Goal: Task Accomplishment & Management: Use online tool/utility

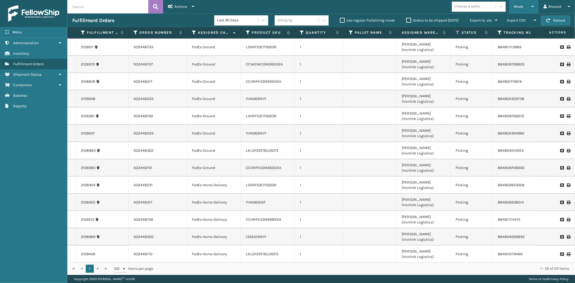
click at [514, 9] on div "Mode" at bounding box center [524, 6] width 20 height 13
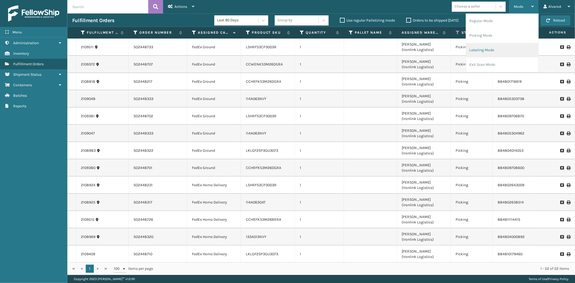
click at [487, 52] on li "Labeling Mode" at bounding box center [502, 50] width 72 height 15
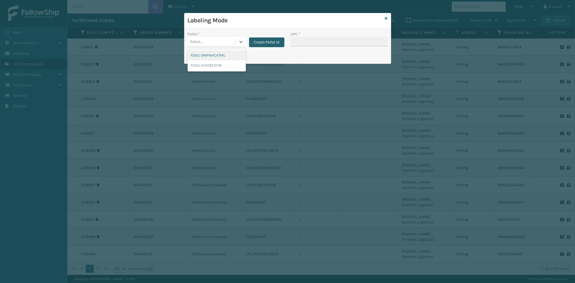
drag, startPoint x: 241, startPoint y: 42, endPoint x: 254, endPoint y: 41, distance: 13.2
click at [241, 42] on icon at bounding box center [240, 41] width 5 height 5
click at [274, 42] on button "Create Pallet Id" at bounding box center [266, 42] width 35 height 10
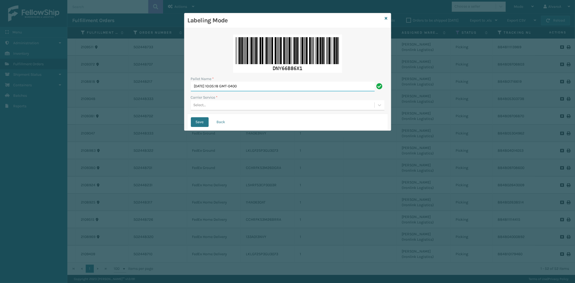
drag, startPoint x: 272, startPoint y: 88, endPoint x: 32, endPoint y: 126, distance: 243.7
click at [32, 126] on div "Labeling Mode Pallet Name * [DATE] 10:05:18 GMT-0400 Carrier Service * Select..…" at bounding box center [287, 141] width 575 height 283
type input "LPN 516332"
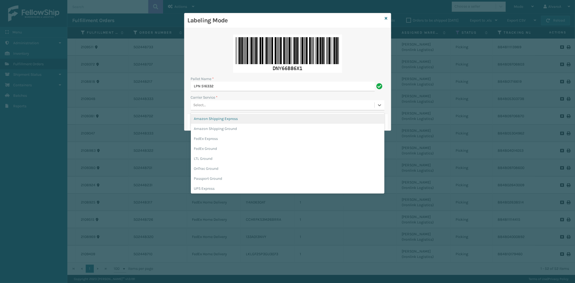
click at [193, 110] on div "Select..." at bounding box center [287, 105] width 193 height 10
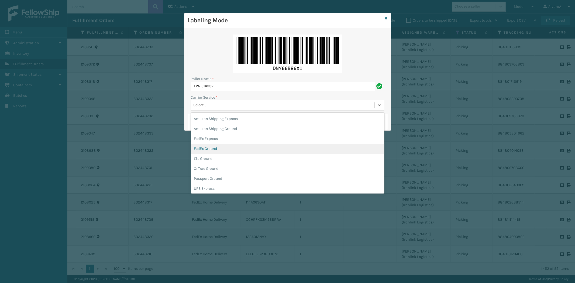
click at [204, 147] on div "FedEx Ground" at bounding box center [287, 149] width 193 height 10
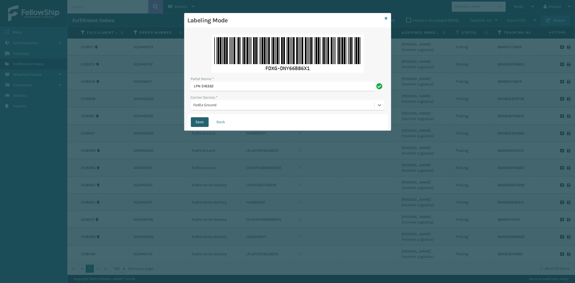
drag, startPoint x: 204, startPoint y: 119, endPoint x: 209, endPoint y: 127, distance: 9.2
click at [204, 119] on button "Save" at bounding box center [200, 122] width 18 height 10
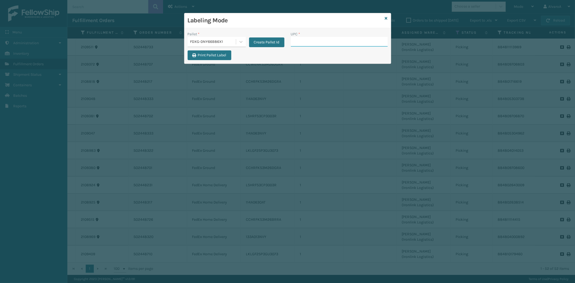
click at [301, 40] on input "UPC *" at bounding box center [339, 42] width 97 height 10
type input "111A007GRY"
type input "111A007IVO"
type input "114A063NVY"
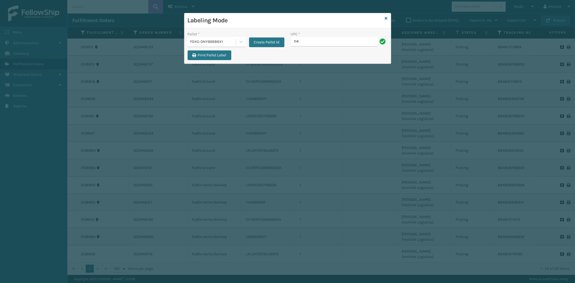
type input "114A063NVY"
type input "114A063OAT"
type input "133A013BRN"
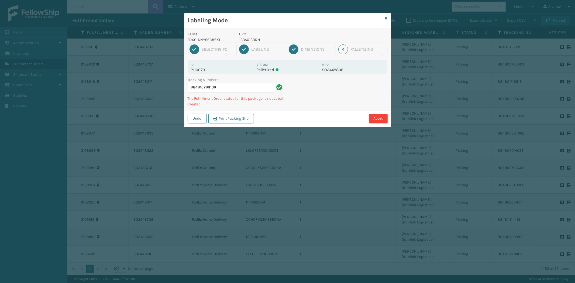
type input "8848162981361"
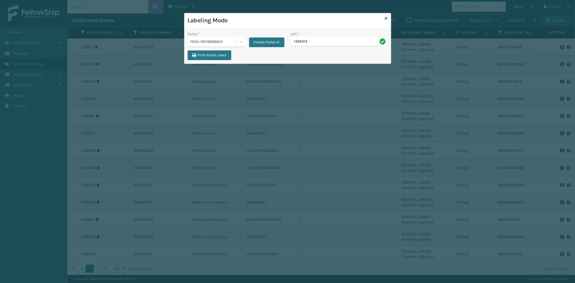
type input "133A013BRN"
type input "133A013NVY"
type input "CCHRFKS3M26BRRA"
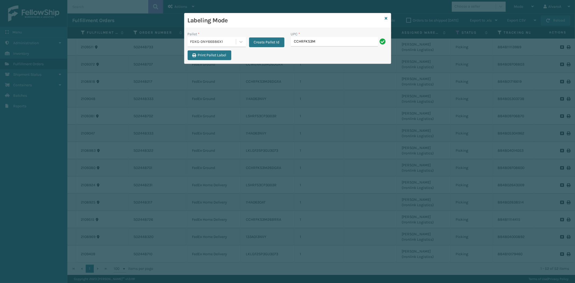
type input "CCHRFKS3M26DGRA"
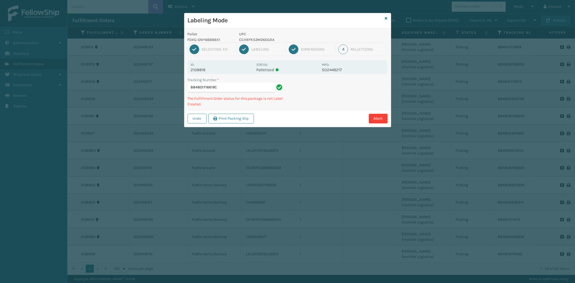
type input "884801716619CC"
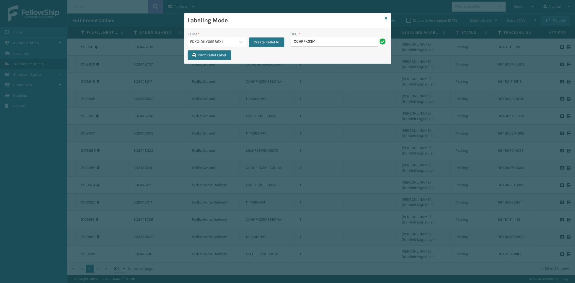
type input "CCHRFKS3M26DGRA"
type input "CCWENKS3M26DGRA"
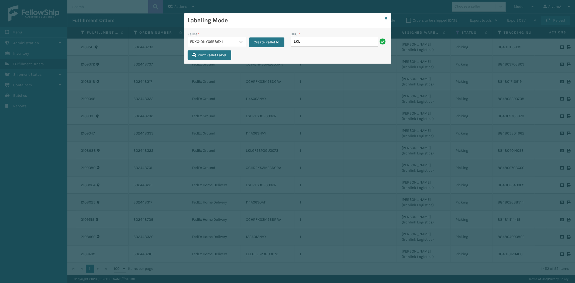
type input "LKLGF2SP3GU3073"
type input "LKLGF2SP3OLV-C"
type input "LSHRFS3CP3003R"
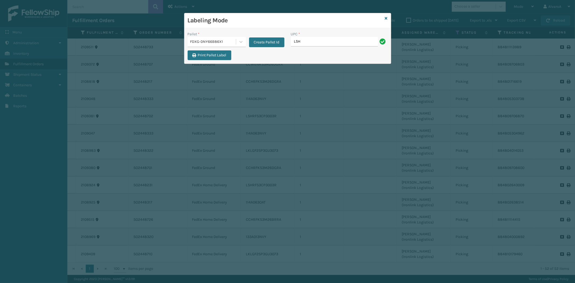
type input "LSHRFS3CP3003R"
click at [241, 37] on div at bounding box center [241, 42] width 10 height 10
click at [223, 74] on div "FDXG-DNY66B86X1" at bounding box center [217, 75] width 58 height 10
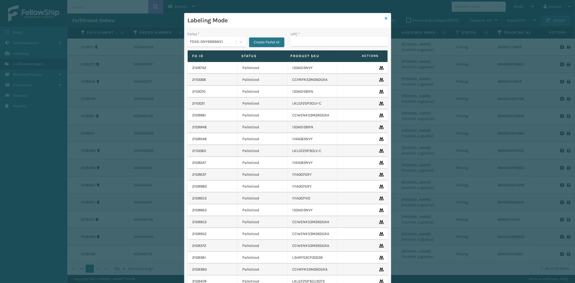
click at [385, 19] on icon at bounding box center [386, 18] width 3 height 4
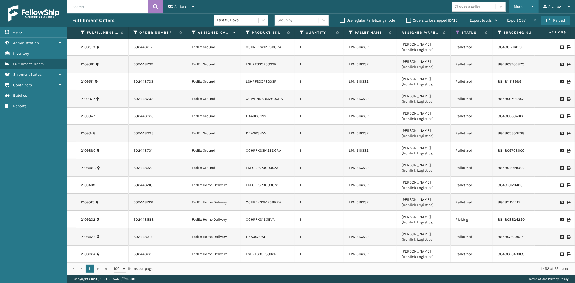
click at [517, 10] on div "Mode" at bounding box center [524, 6] width 20 height 13
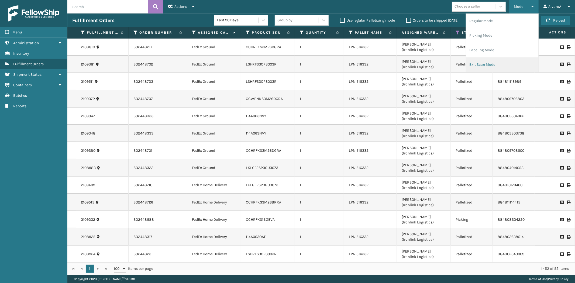
click at [504, 65] on li "Exit Scan Mode" at bounding box center [502, 64] width 72 height 15
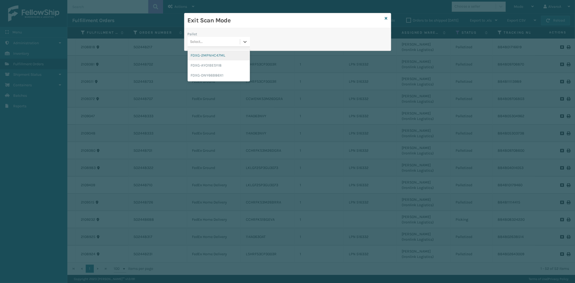
click at [250, 40] on div "Pallet option FDXG-2MPNHC47ML focused, 1 of 3. 3 results available. Use Up and …" at bounding box center [218, 40] width 69 height 19
click at [215, 76] on div "FDXG-DNY66B86X1" at bounding box center [219, 75] width 62 height 10
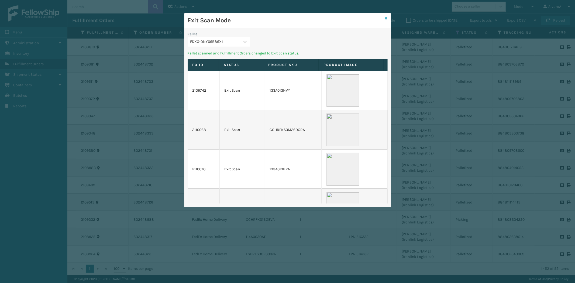
click at [386, 18] on icon at bounding box center [386, 18] width 3 height 4
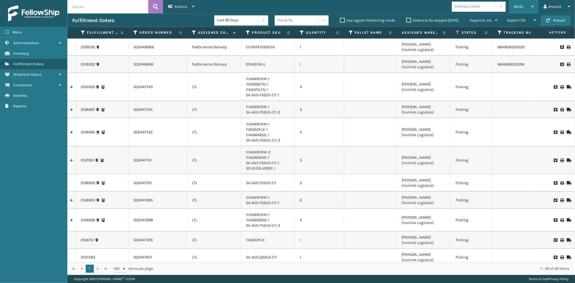
click at [520, 8] on span "Mode" at bounding box center [518, 6] width 9 height 5
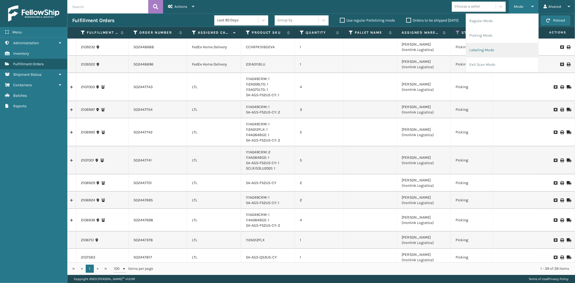
click at [483, 51] on li "Labeling Mode" at bounding box center [502, 50] width 72 height 15
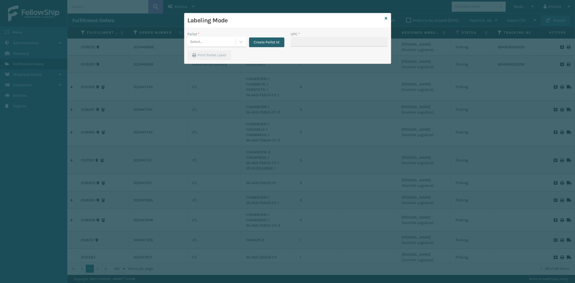
click at [279, 44] on button "Create Pallet Id" at bounding box center [266, 42] width 35 height 10
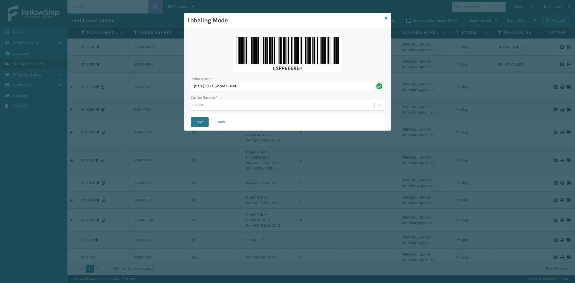
click at [238, 80] on div "Pallet Name *" at bounding box center [287, 79] width 193 height 6
click at [238, 84] on input "[DATE] 10:24:52 GMT-0400" at bounding box center [283, 87] width 184 height 10
click at [250, 81] on div "Pallet Name *" at bounding box center [287, 79] width 193 height 6
click at [257, 85] on input "[DATE] 10:24:52 GMT-0400" at bounding box center [283, 87] width 184 height 10
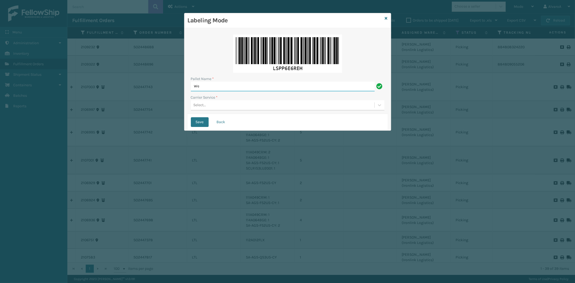
type input "W"
type input "LPN 516331"
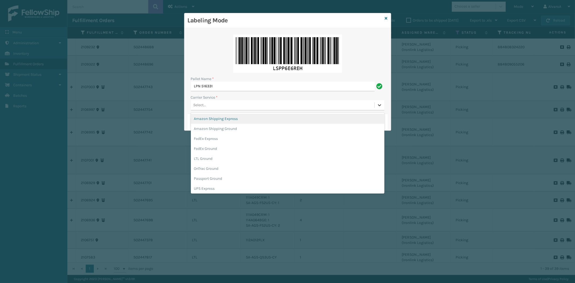
click at [379, 106] on icon at bounding box center [379, 104] width 5 height 5
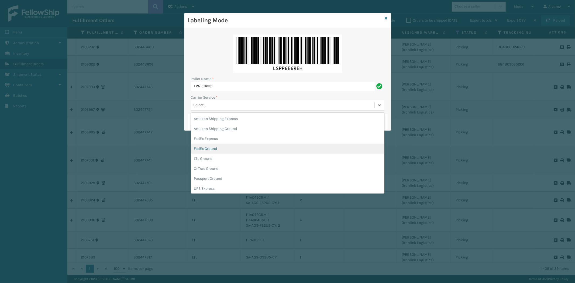
click at [225, 146] on div "FedEx Ground" at bounding box center [287, 149] width 193 height 10
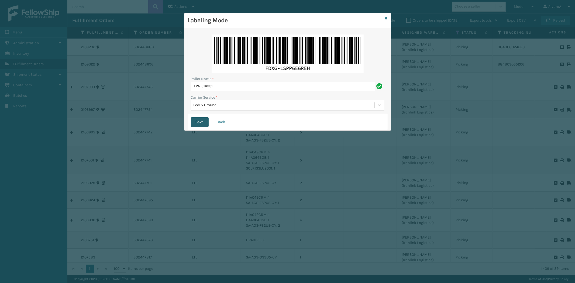
click at [197, 125] on button "Save" at bounding box center [200, 122] width 18 height 10
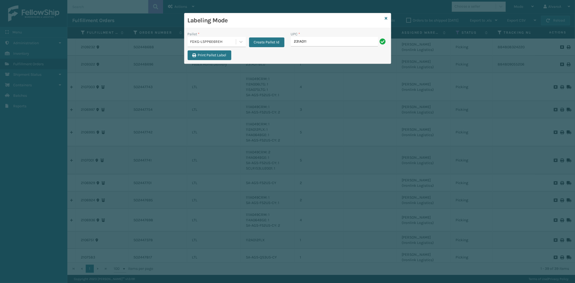
type input "231a011blu"
click at [298, 40] on input "231a011blu" at bounding box center [334, 42] width 87 height 10
click at [301, 54] on div "Pallet * FDXG-LSPP6E6REH Create Pallet Id UPC * 231a011blu Print Pallet Label" at bounding box center [287, 46] width 206 height 36
click at [304, 39] on input "231a011blu" at bounding box center [334, 42] width 87 height 10
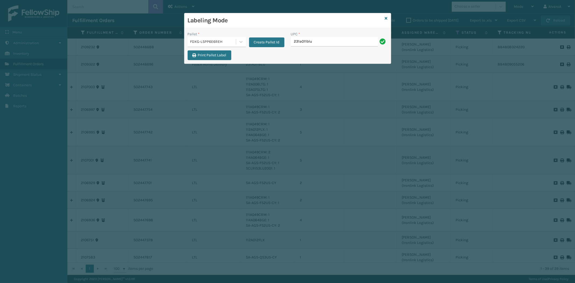
click at [304, 39] on input "231a011blu" at bounding box center [334, 42] width 87 height 10
click at [386, 18] on icon at bounding box center [386, 18] width 3 height 4
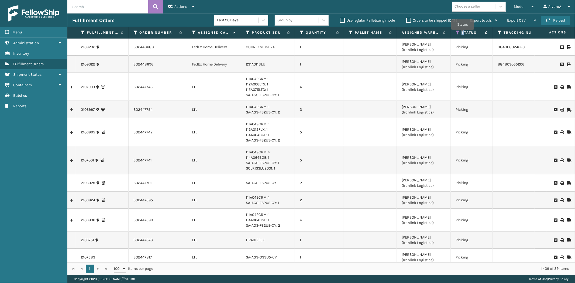
click at [463, 33] on label "Status" at bounding box center [471, 32] width 21 height 5
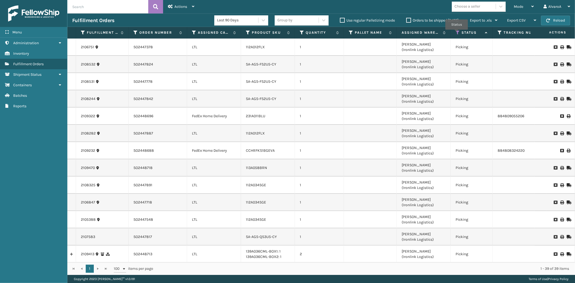
click at [456, 33] on icon at bounding box center [457, 32] width 4 height 5
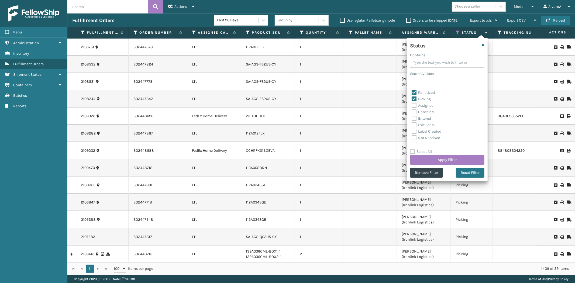
click at [415, 101] on label "Picking" at bounding box center [420, 99] width 19 height 5
click at [412, 99] on input "Picking" at bounding box center [411, 98] width 0 height 4
checkbox input "false"
click at [436, 162] on button "Apply Filter" at bounding box center [447, 160] width 74 height 10
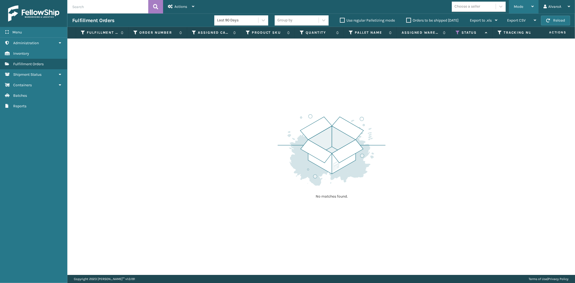
click at [520, 7] on span "Mode" at bounding box center [518, 6] width 9 height 5
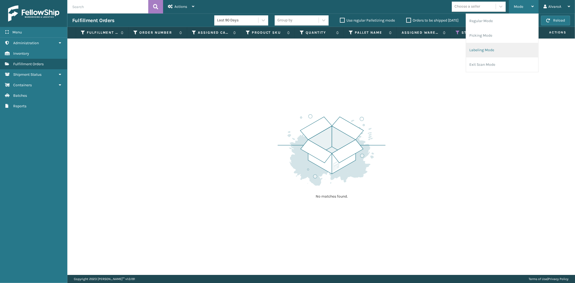
click at [481, 46] on li "Labeling Mode" at bounding box center [502, 50] width 72 height 15
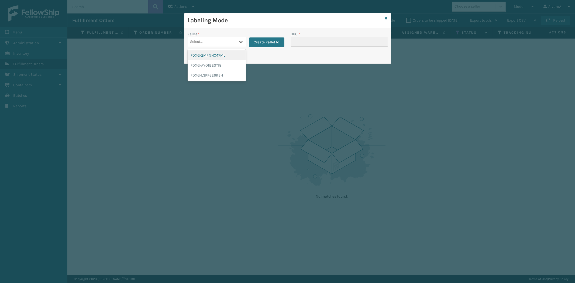
click at [242, 41] on icon at bounding box center [240, 41] width 5 height 5
click at [220, 64] on div "FDXG-AYO1BESYI8" at bounding box center [217, 65] width 58 height 10
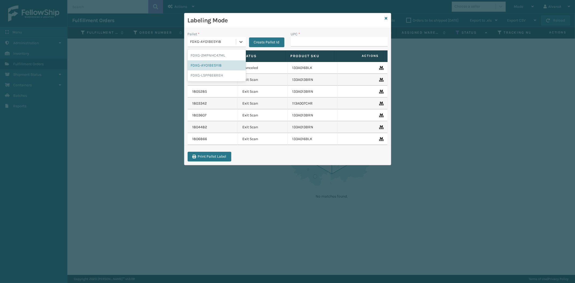
click at [224, 43] on div "FDXG-AYO1BESYI8" at bounding box center [213, 42] width 46 height 6
click at [211, 73] on div "FDXG-LSPP6E6REH" at bounding box center [217, 75] width 58 height 10
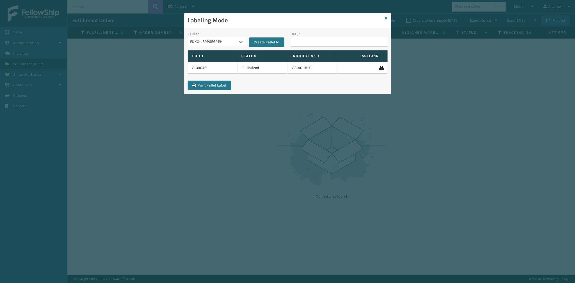
click at [379, 67] on icon at bounding box center [380, 68] width 3 height 4
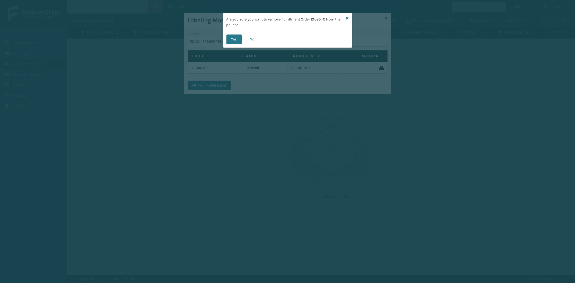
click at [344, 18] on div "Are you sure you want to remove Fulfillment Order 2109540 from the pallet?" at bounding box center [287, 22] width 129 height 18
click at [346, 18] on icon at bounding box center [347, 18] width 3 height 4
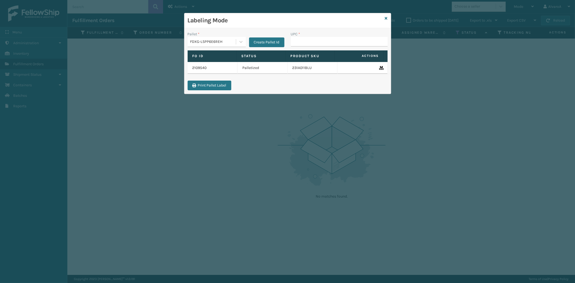
click at [304, 34] on div "UPC *" at bounding box center [339, 34] width 97 height 6
click at [300, 39] on input "UPC *" at bounding box center [339, 42] width 97 height 10
click at [386, 20] on icon at bounding box center [386, 18] width 3 height 4
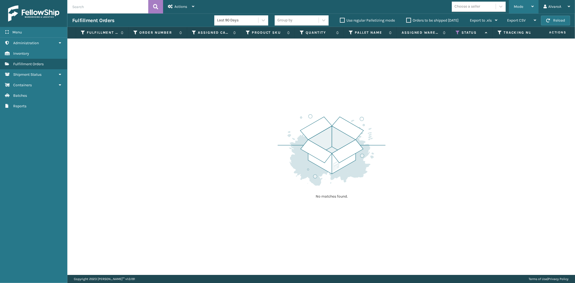
click at [530, 9] on div "Mode" at bounding box center [524, 6] width 20 height 13
click at [358, 148] on img at bounding box center [332, 150] width 108 height 75
click at [456, 33] on icon at bounding box center [457, 32] width 4 height 5
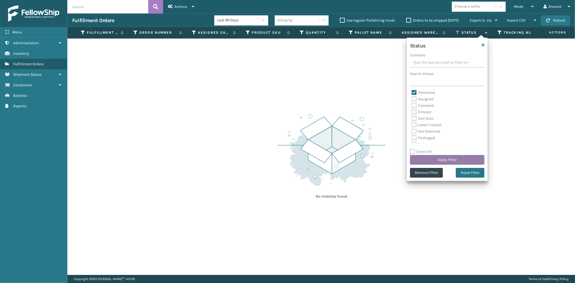
click at [446, 161] on button "Apply Filter" at bounding box center [447, 160] width 74 height 10
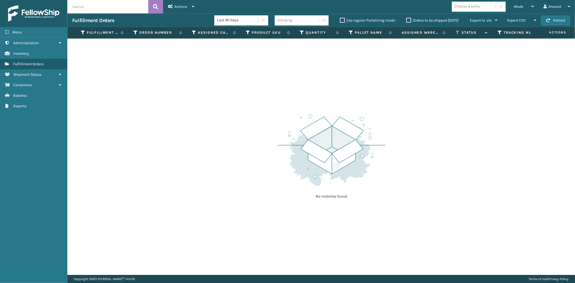
click at [223, 54] on div "No matches found." at bounding box center [320, 157] width 507 height 236
click at [529, 8] on div "Mode" at bounding box center [524, 6] width 20 height 13
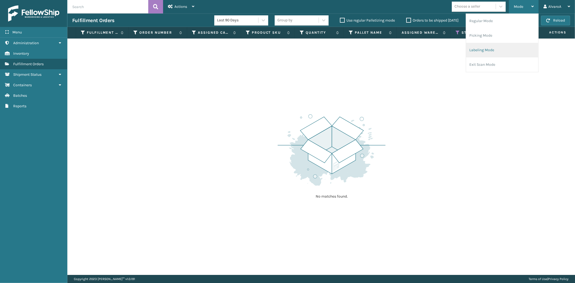
click at [476, 51] on li "Labeling Mode" at bounding box center [502, 50] width 72 height 15
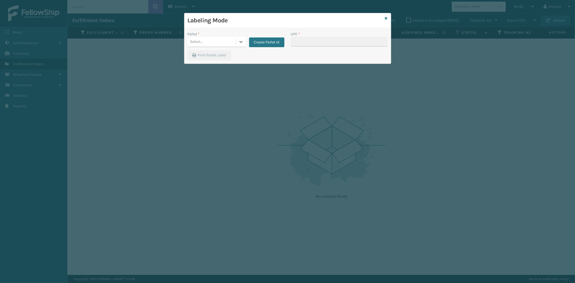
click at [228, 46] on div "Select..." at bounding box center [212, 41] width 48 height 9
click at [210, 74] on div "FDXG-LSPP6E6REH" at bounding box center [217, 75] width 58 height 10
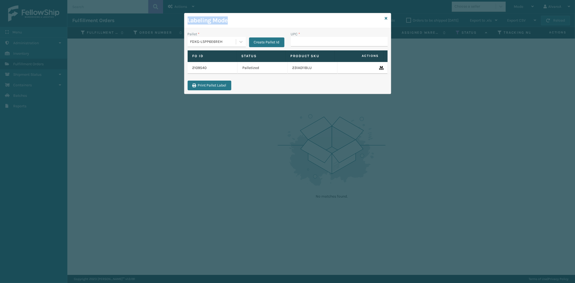
click at [387, 22] on div "Labeling Mode Pallet * FDXG-LSPP6E6REH Create Pallet Id UPC * Fo Id Status Prod…" at bounding box center [287, 53] width 207 height 81
click at [387, 20] on div "Labeling Mode" at bounding box center [287, 20] width 206 height 15
click at [387, 18] on div "Labeling Mode" at bounding box center [287, 20] width 206 height 15
click at [386, 18] on icon at bounding box center [386, 18] width 3 height 4
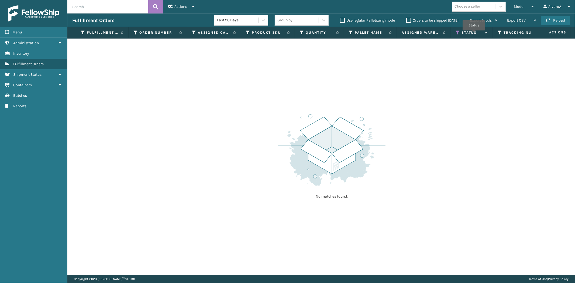
click at [474, 34] on label "Status" at bounding box center [471, 32] width 21 height 5
click at [484, 33] on icon at bounding box center [485, 33] width 4 height 4
click at [484, 33] on icon at bounding box center [485, 32] width 4 height 3
click at [457, 33] on icon at bounding box center [457, 32] width 4 height 5
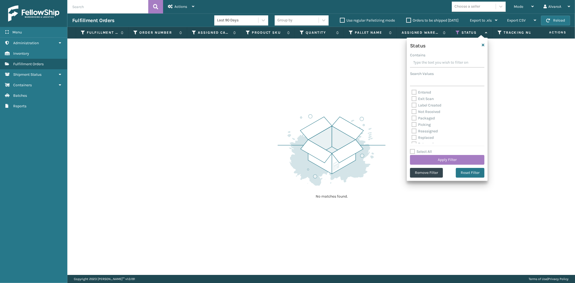
scroll to position [30, 0]
click at [416, 115] on label "Picking" at bounding box center [420, 114] width 19 height 5
click at [412, 115] on input "Picking" at bounding box center [411, 113] width 0 height 4
checkbox input "true"
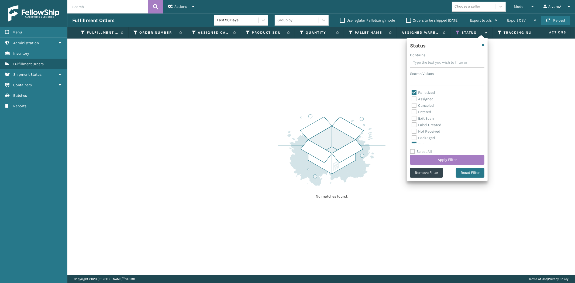
click at [415, 92] on label "Palletized" at bounding box center [422, 92] width 23 height 5
click at [412, 92] on input "Palletized" at bounding box center [411, 91] width 0 height 4
checkbox input "false"
click at [442, 157] on button "Apply Filter" at bounding box center [447, 160] width 74 height 10
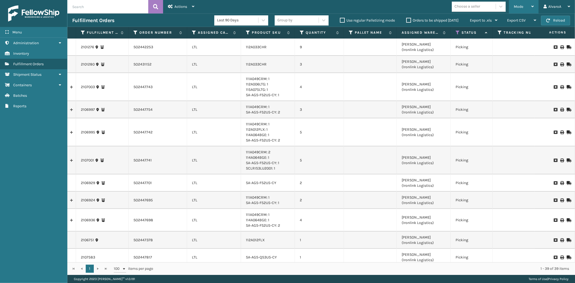
click at [515, 5] on span "Mode" at bounding box center [518, 6] width 9 height 5
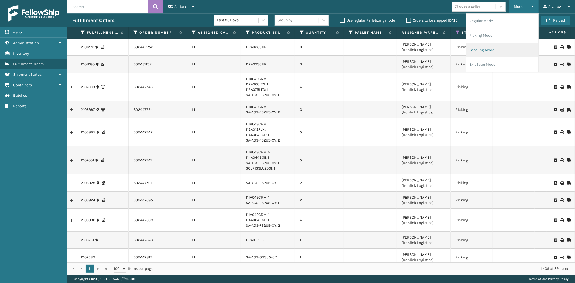
click at [467, 53] on li "Labeling Mode" at bounding box center [502, 50] width 72 height 15
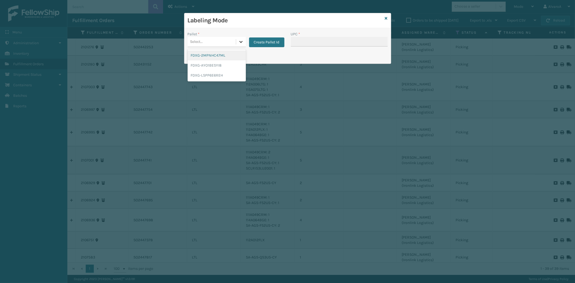
click at [244, 41] on div at bounding box center [241, 42] width 10 height 10
drag, startPoint x: 216, startPoint y: 77, endPoint x: 218, endPoint y: 73, distance: 4.2
click at [218, 73] on div "FDXG-LSPP6E6REH" at bounding box center [217, 75] width 58 height 10
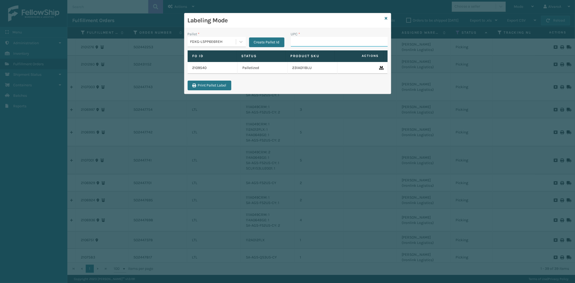
drag, startPoint x: 299, startPoint y: 42, endPoint x: 300, endPoint y: 38, distance: 4.2
click at [299, 41] on input "UPC *" at bounding box center [339, 42] width 97 height 10
paste input "231a011blu"
type input "231a011blu"
type input "CCHRFKS1BGEVA"
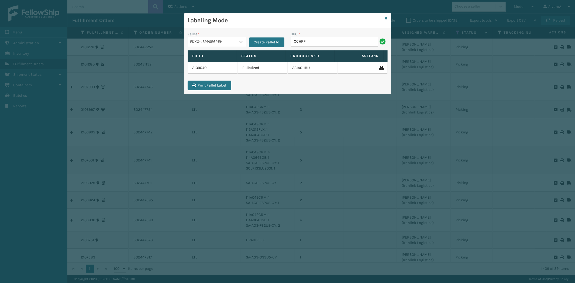
type input "CCHRFKS2M26BKVA"
click at [313, 38] on input "CCHRFKS2M26BKVA" at bounding box center [334, 42] width 87 height 10
click at [313, 39] on input "CCHRFKS2M26BKVA" at bounding box center [334, 42] width 87 height 10
type input "CCHRFKS2M26BKVA"
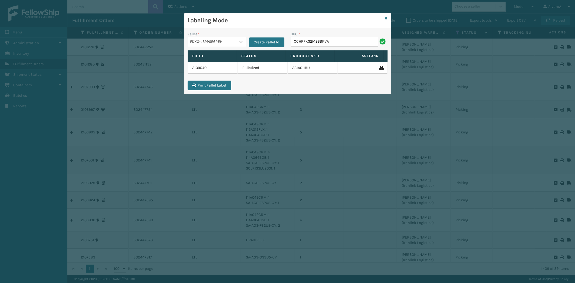
type input "CCHRFKS2M26BKVA"
click at [385, 19] on icon at bounding box center [386, 18] width 3 height 4
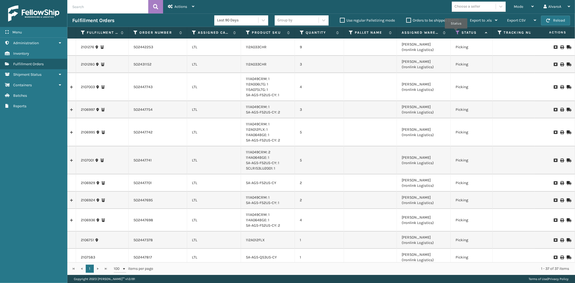
click at [456, 32] on icon at bounding box center [457, 32] width 4 height 5
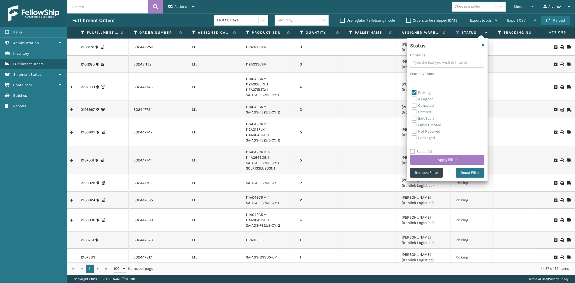
click at [414, 93] on label "Picking" at bounding box center [420, 92] width 19 height 5
click at [412, 93] on input "Picking" at bounding box center [411, 91] width 0 height 4
checkbox input "false"
click at [412, 114] on label "Palletized" at bounding box center [422, 114] width 23 height 5
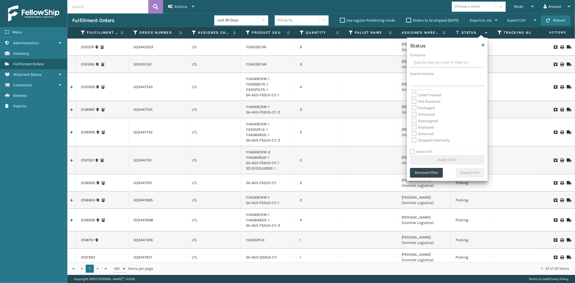
click at [412, 114] on input "Palletized" at bounding box center [411, 113] width 0 height 4
checkbox input "true"
click at [428, 158] on button "Apply Filter" at bounding box center [447, 160] width 74 height 10
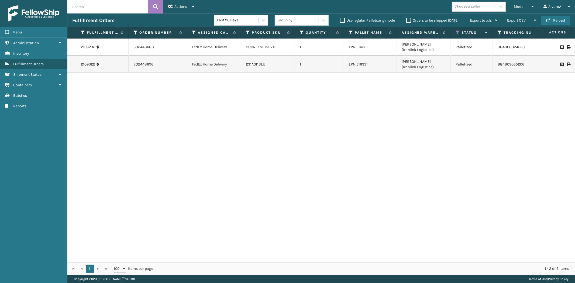
click at [407, 18] on label "Orders to be shipped [DATE]" at bounding box center [432, 20] width 52 height 5
click at [406, 18] on input "Orders to be shipped [DATE]" at bounding box center [406, 19] width 0 height 4
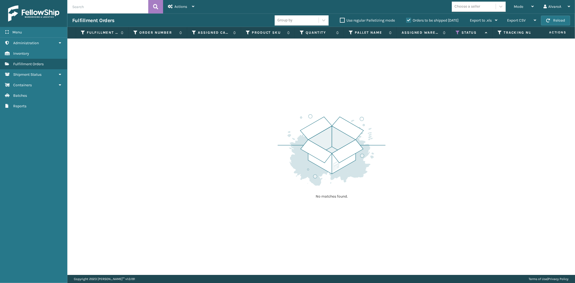
click at [408, 18] on label "Orders to be shipped [DATE]" at bounding box center [432, 20] width 52 height 5
click at [406, 18] on input "Orders to be shipped [DATE]" at bounding box center [406, 19] width 0 height 4
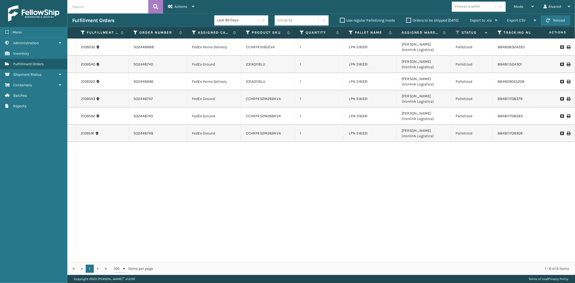
click at [564, 64] on td at bounding box center [554, 64] width 40 height 17
click at [566, 64] on icon at bounding box center [567, 65] width 3 height 4
drag, startPoint x: 524, startPoint y: 6, endPoint x: 511, endPoint y: 40, distance: 35.4
click at [524, 7] on div "Mode" at bounding box center [524, 6] width 20 height 13
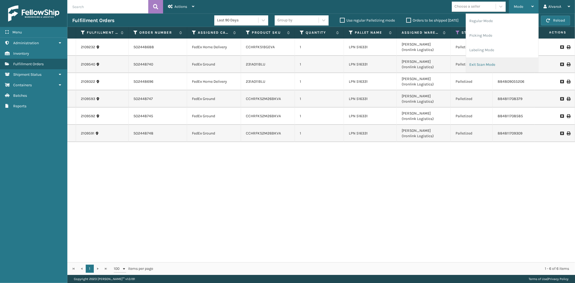
click at [499, 61] on li "Exit Scan Mode" at bounding box center [502, 64] width 72 height 15
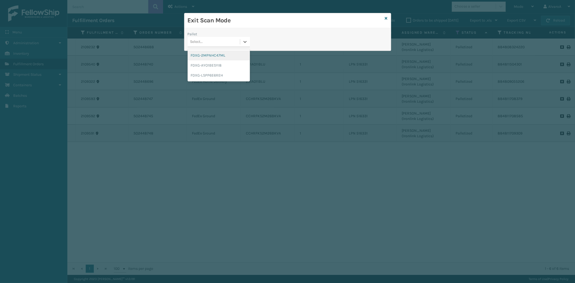
drag, startPoint x: 250, startPoint y: 45, endPoint x: 208, endPoint y: 65, distance: 46.2
click at [250, 46] on div "Pallet option FDXG-2MPNHC47ML focused, 1 of 3. 3 results available. Use Up and …" at bounding box center [218, 40] width 69 height 19
click at [203, 74] on div "FDXG-LSPP6E6REH" at bounding box center [219, 75] width 62 height 10
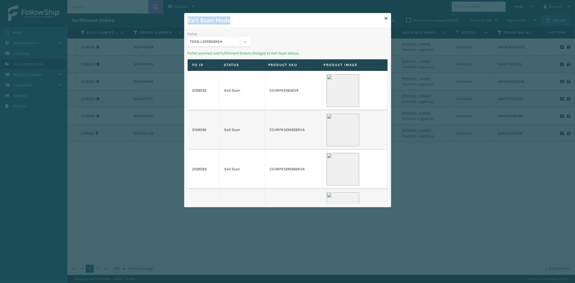
click at [387, 17] on div "Exit Scan Mode Pallet FDXG-LSPP6E6REH Pallet scanned and Fulfillment Orders cha…" at bounding box center [287, 110] width 207 height 194
click at [386, 20] on icon at bounding box center [386, 18] width 3 height 4
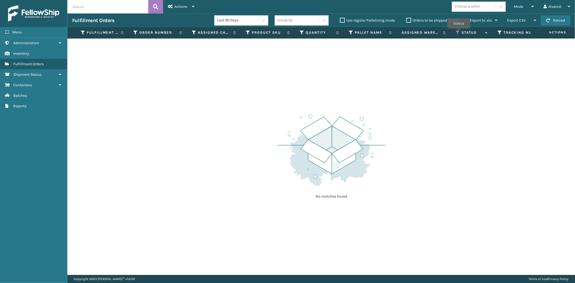
click at [459, 32] on icon at bounding box center [457, 32] width 4 height 5
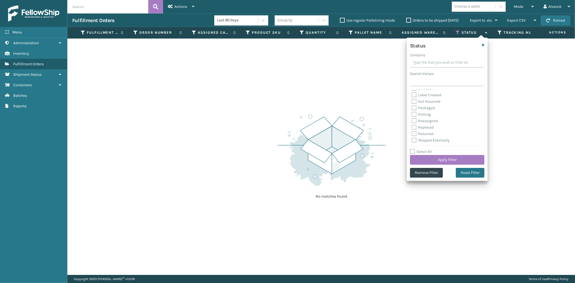
click at [418, 115] on label "Picking" at bounding box center [420, 114] width 19 height 5
click at [412, 115] on input "Picking" at bounding box center [411, 113] width 0 height 4
checkbox input "true"
click at [422, 161] on button "Apply Filter" at bounding box center [447, 160] width 74 height 10
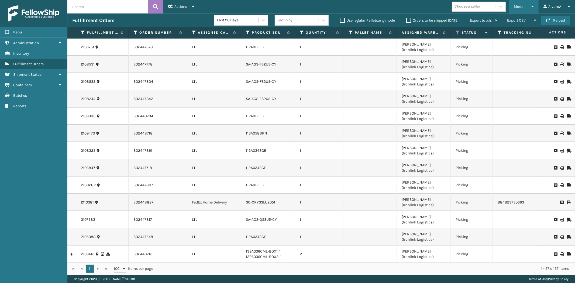
drag, startPoint x: 519, startPoint y: 4, endPoint x: 518, endPoint y: 0, distance: 3.2
click at [519, 3] on div "Mode" at bounding box center [524, 6] width 20 height 13
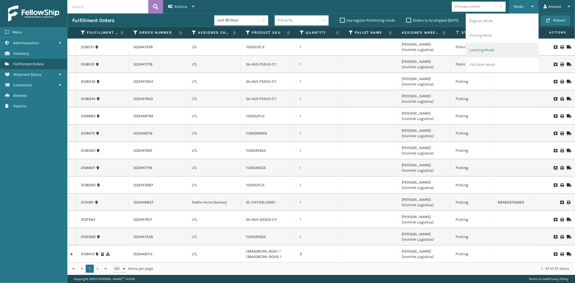
click at [480, 50] on li "Labeling Mode" at bounding box center [502, 50] width 72 height 15
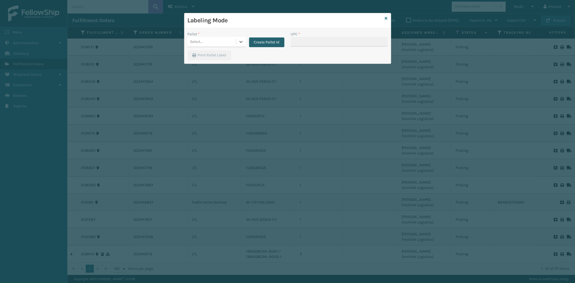
drag, startPoint x: 275, startPoint y: 43, endPoint x: 276, endPoint y: 46, distance: 3.4
click at [276, 46] on button "Create Pallet Id" at bounding box center [266, 42] width 35 height 10
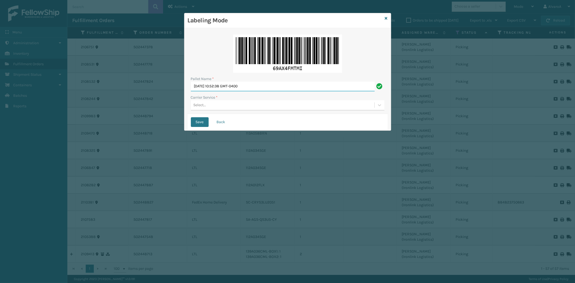
click at [258, 86] on input "[DATE] 10:52:38 GMT-0400" at bounding box center [283, 87] width 184 height 10
drag, startPoint x: 258, startPoint y: 86, endPoint x: 277, endPoint y: 47, distance: 43.7
click at [269, 74] on div "Pallet Name * [DATE] 10:52:38 GMT-0400 Carrier Service * Select..." at bounding box center [288, 72] width 200 height 83
click at [277, 47] on img at bounding box center [287, 53] width 109 height 38
click at [264, 88] on input "[DATE] 10:52:38 GMT-0400" at bounding box center [283, 87] width 184 height 10
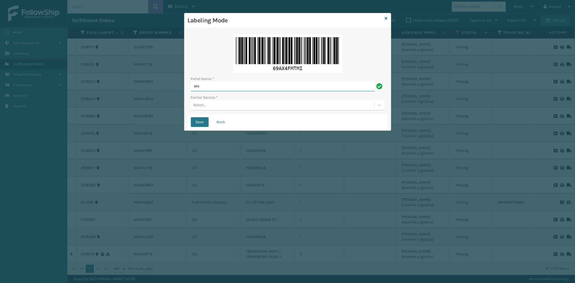
type input "W"
type input "LPN 516330"
click at [259, 108] on div "Select..." at bounding box center [282, 105] width 183 height 9
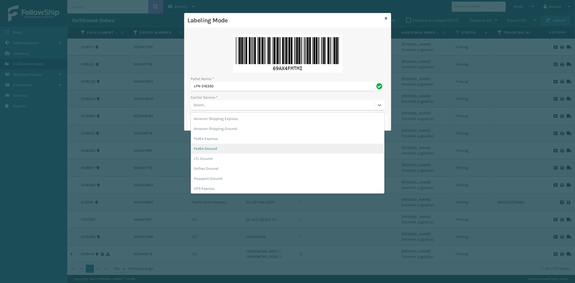
click at [228, 145] on div "FedEx Ground" at bounding box center [287, 149] width 193 height 10
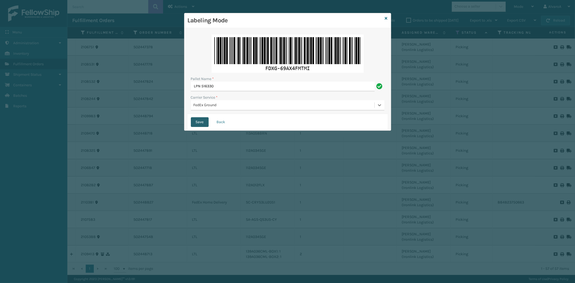
click at [200, 123] on button "Save" at bounding box center [200, 122] width 18 height 10
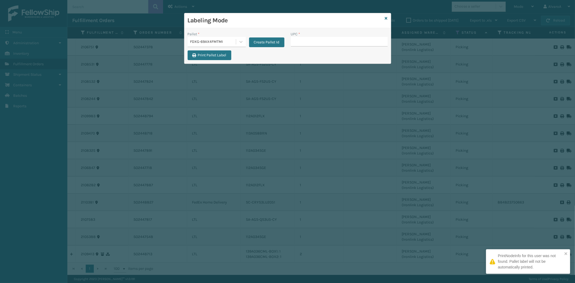
click at [300, 41] on input "UPC *" at bounding box center [339, 42] width 97 height 10
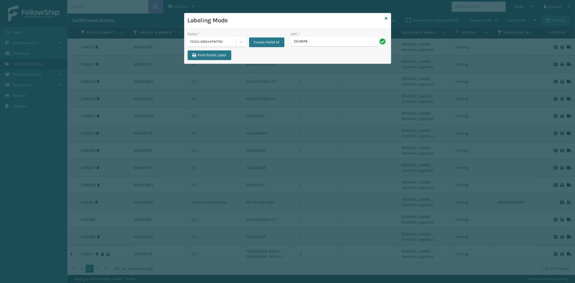
click at [300, 41] on input "CCHRFK" at bounding box center [334, 42] width 87 height 10
click at [316, 40] on input "CCHRFK" at bounding box center [334, 42] width 87 height 10
click at [336, 41] on input "CCHRFK" at bounding box center [334, 42] width 87 height 10
click at [324, 42] on input "CCHRFK" at bounding box center [334, 42] width 87 height 10
click at [312, 41] on input "CCHRFK" at bounding box center [334, 42] width 87 height 10
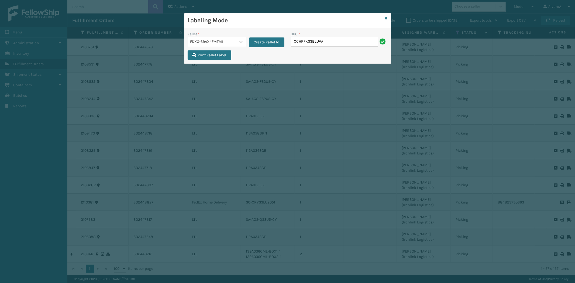
click at [320, 41] on input "CCHRFKS3BLUVA" at bounding box center [334, 42] width 87 height 10
click at [321, 42] on input "CCHRFKS3BLUVA" at bounding box center [334, 42] width 87 height 10
type input "2"
type input "CCHRFKS3BLUVA"
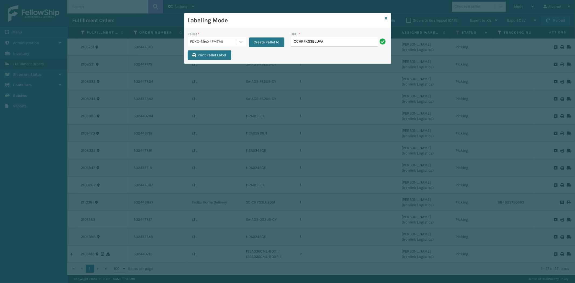
click at [320, 41] on input "CCHRFKS3BLUVA" at bounding box center [334, 42] width 87 height 10
type input "CCHRFKS3BLUVA"
type input "CCWENKS2M26DGRA"
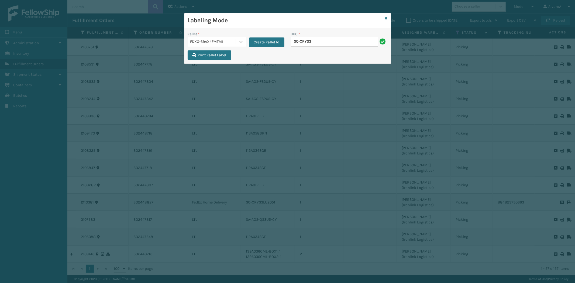
type input "SC-CRYS3LU2051"
type input "SCWDSLU2012"
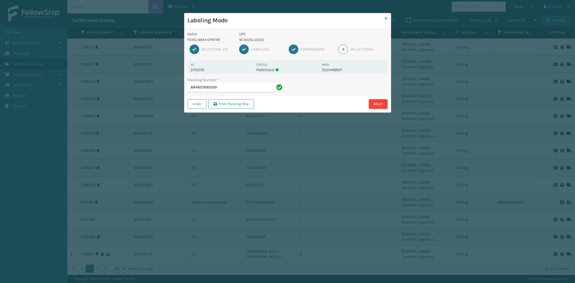
click at [386, 17] on icon at bounding box center [386, 18] width 3 height 4
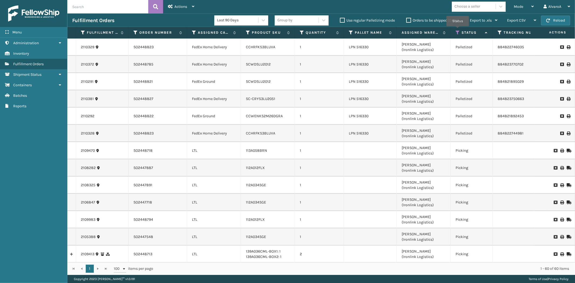
click at [459, 30] on icon at bounding box center [457, 32] width 4 height 5
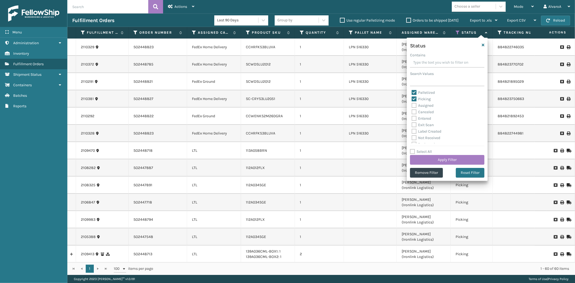
click at [414, 98] on label "Picking" at bounding box center [420, 99] width 19 height 5
click at [412, 98] on input "Picking" at bounding box center [411, 98] width 0 height 4
checkbox input "false"
click at [440, 157] on button "Apply Filter" at bounding box center [447, 160] width 74 height 10
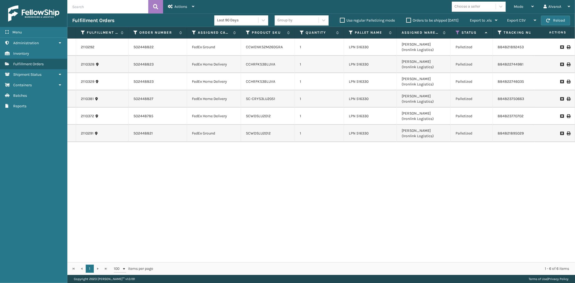
click at [566, 64] on icon at bounding box center [567, 65] width 3 height 4
click at [531, 9] on div "Mode" at bounding box center [524, 6] width 20 height 13
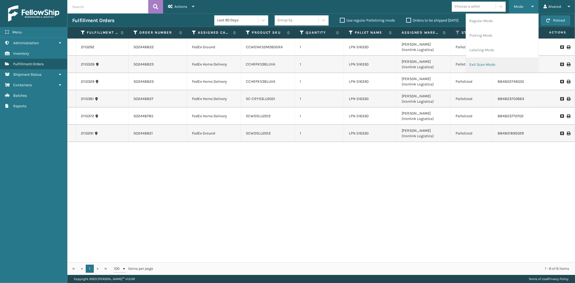
click at [480, 60] on li "Exit Scan Mode" at bounding box center [502, 64] width 72 height 15
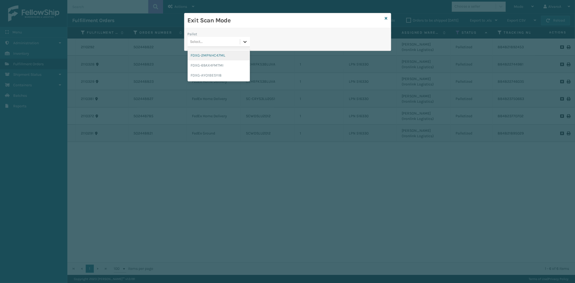
click at [247, 46] on div at bounding box center [245, 42] width 10 height 10
click at [222, 59] on div "FDXG-2MPNHC47ML" at bounding box center [219, 55] width 62 height 10
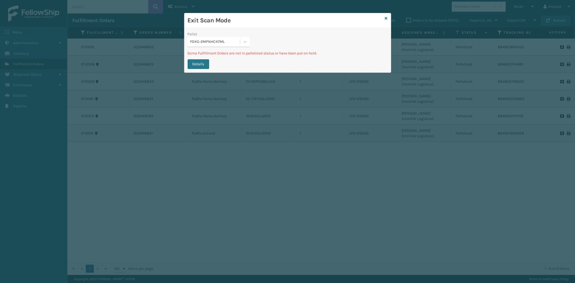
click at [240, 44] on div "FDXG-2MPNHC47ML" at bounding box center [215, 42] width 50 height 6
click at [212, 77] on div "FDXG-AYO1BESYI8" at bounding box center [219, 75] width 62 height 10
click at [246, 42] on icon at bounding box center [244, 41] width 5 height 5
click at [217, 66] on div "FDXG-69AX4FMTMI" at bounding box center [219, 65] width 62 height 10
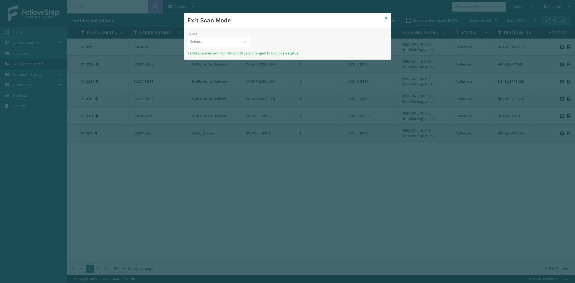
click at [385, 19] on icon at bounding box center [386, 18] width 3 height 4
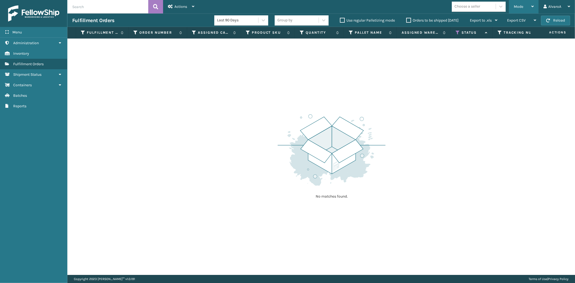
click at [513, 6] on div "Mode Regular Mode Picking Mode Labeling Mode Exit Scan Mode" at bounding box center [524, 6] width 30 height 13
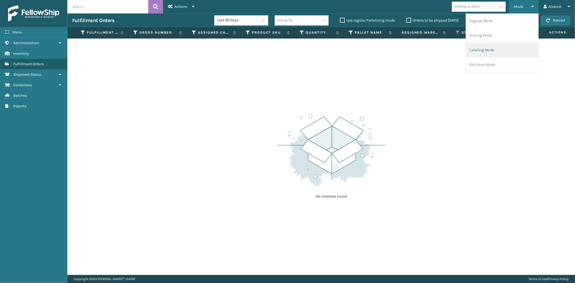
click at [491, 52] on li "Labeling Mode" at bounding box center [502, 50] width 72 height 15
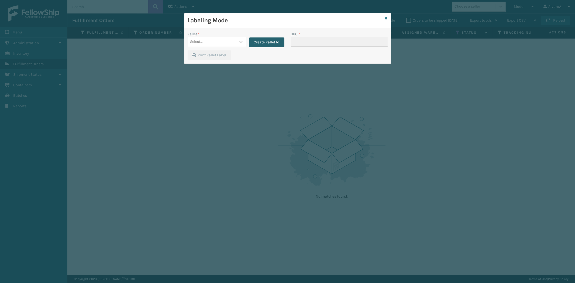
click at [268, 37] on button "Create Pallet Id" at bounding box center [266, 42] width 35 height 10
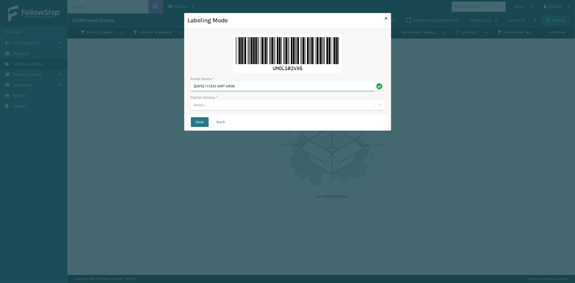
click at [253, 88] on input "[DATE] 11:13:51 GMT-0400" at bounding box center [283, 87] width 184 height 10
click at [253, 86] on input "[DATE] 11:13:51 GMT-0400" at bounding box center [283, 87] width 184 height 10
click at [252, 87] on input "[DATE] 11:13:51 GMT-0400" at bounding box center [283, 87] width 184 height 10
click at [254, 90] on input "[DATE] 11:13:51 GMT-0400" at bounding box center [283, 87] width 184 height 10
click at [255, 86] on input "[DATE] 11:13:51 GMT-0400" at bounding box center [283, 87] width 184 height 10
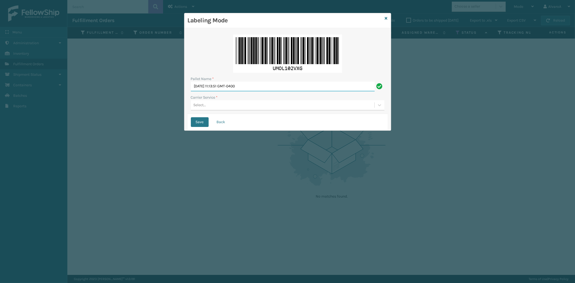
click at [255, 86] on input "[DATE] 11:13:51 GMT-0400" at bounding box center [283, 87] width 184 height 10
type input "W"
type input "LPN 516327"
click at [212, 98] on label "Carrier Service *" at bounding box center [204, 98] width 27 height 6
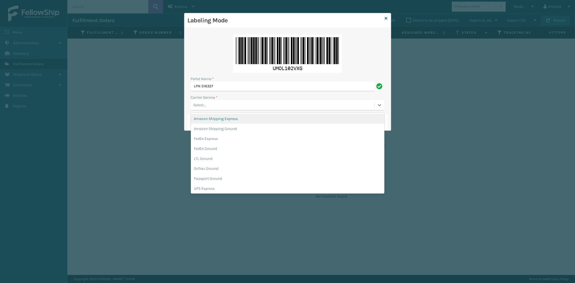
click at [212, 104] on div "Select..." at bounding box center [282, 105] width 183 height 9
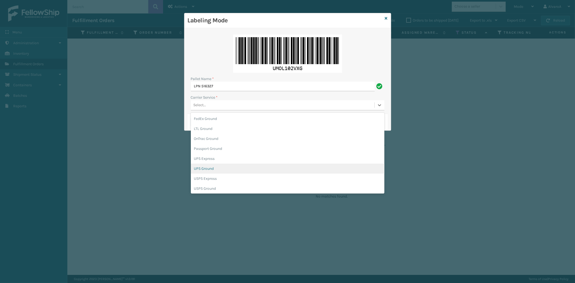
click at [214, 165] on div "UPS Ground" at bounding box center [287, 169] width 193 height 10
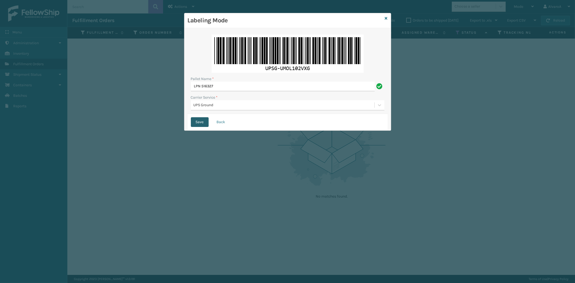
click at [197, 120] on button "Save" at bounding box center [200, 122] width 18 height 10
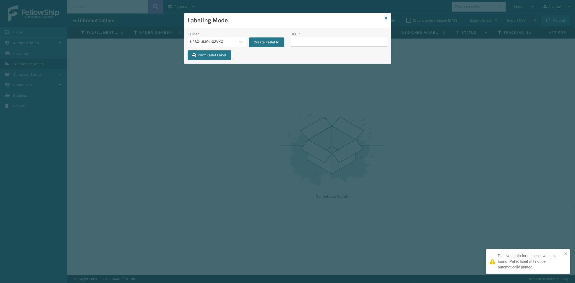
click at [319, 40] on input "UPC *" at bounding box center [339, 42] width 97 height 10
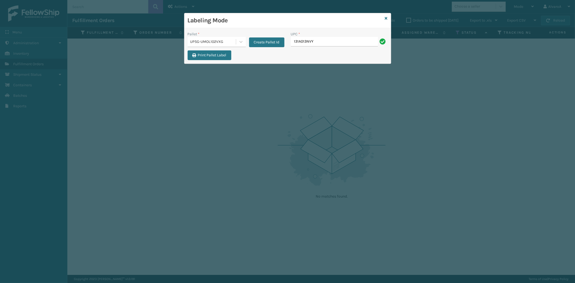
type input "131A013NVY"
type input "171A010CAR"
click at [300, 41] on input "171A010CAR" at bounding box center [334, 42] width 87 height 10
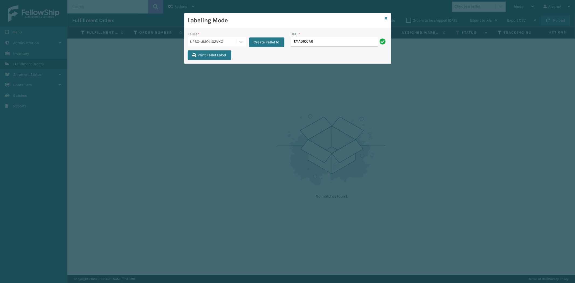
type input "171A010CAR"
type input "517A007GRN"
type input "CCHRFKS1M26DGRA"
type input "CCHRFKS2M26DGRA"
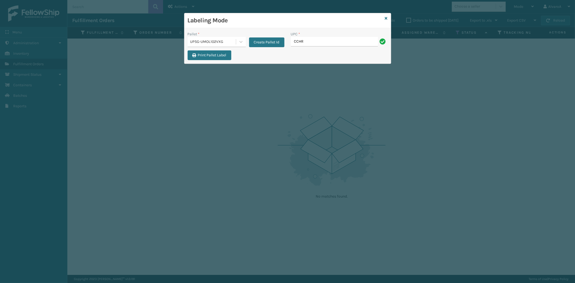
type input "CCHRFKS2M26DGRA"
type input "CCWENKS3BLURA"
type input "LKLGF2SP1GU3051"
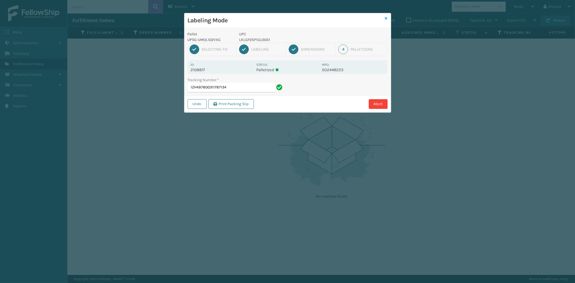
click at [386, 16] on icon at bounding box center [386, 18] width 3 height 4
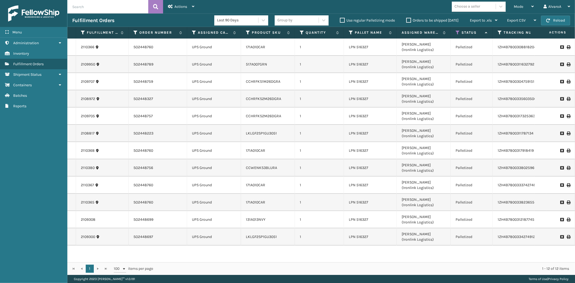
click at [460, 31] on div "Status" at bounding box center [471, 32] width 32 height 5
click at [458, 30] on icon at bounding box center [457, 32] width 4 height 5
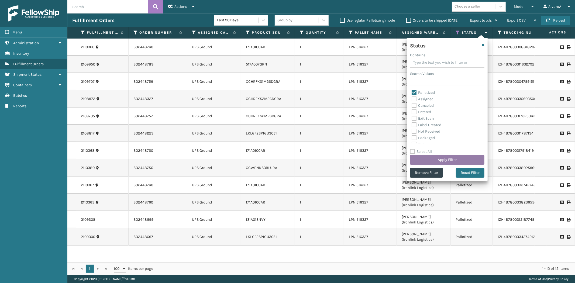
click at [430, 161] on button "Apply Filter" at bounding box center [447, 160] width 74 height 10
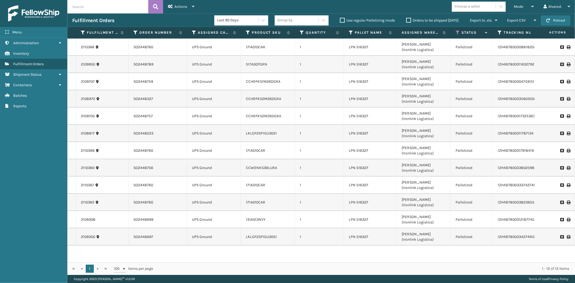
click at [566, 220] on td at bounding box center [554, 219] width 40 height 17
click at [566, 220] on icon at bounding box center [567, 220] width 3 height 4
drag, startPoint x: 527, startPoint y: 7, endPoint x: 525, endPoint y: 9, distance: 3.2
click at [527, 6] on div "Mode" at bounding box center [524, 6] width 20 height 13
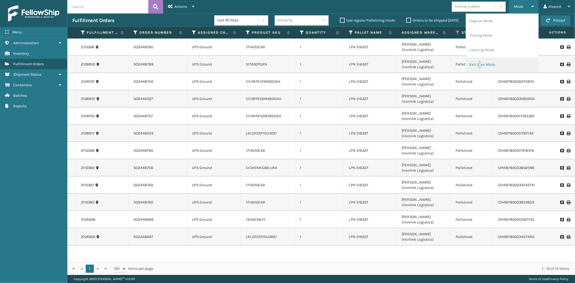
click at [480, 63] on li "Exit Scan Mode" at bounding box center [502, 64] width 72 height 15
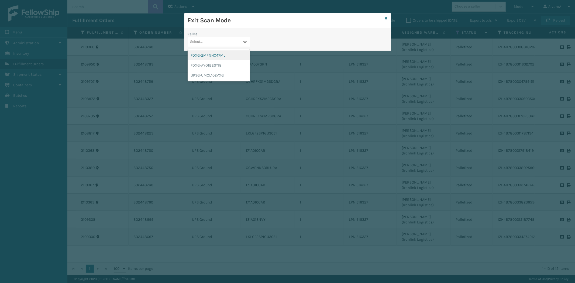
click at [242, 43] on div at bounding box center [245, 42] width 10 height 10
click at [200, 76] on div "UPSG-UMOL102VXG" at bounding box center [219, 75] width 62 height 10
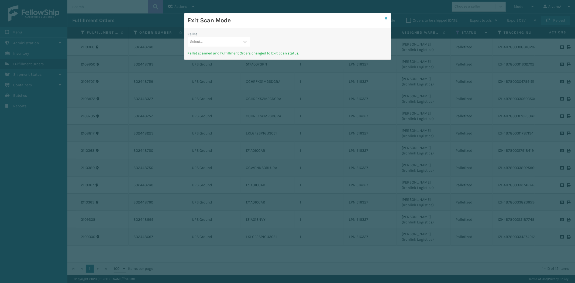
click at [387, 19] on icon at bounding box center [386, 18] width 3 height 4
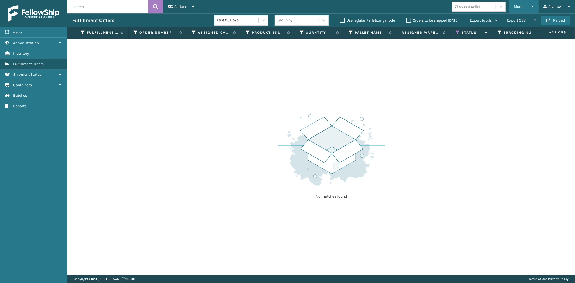
click at [529, 6] on div "Mode" at bounding box center [524, 6] width 20 height 13
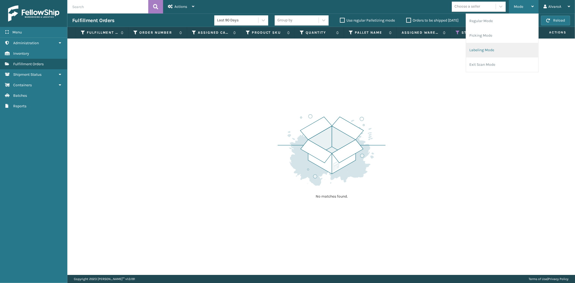
click at [479, 47] on li "Labeling Mode" at bounding box center [502, 50] width 72 height 15
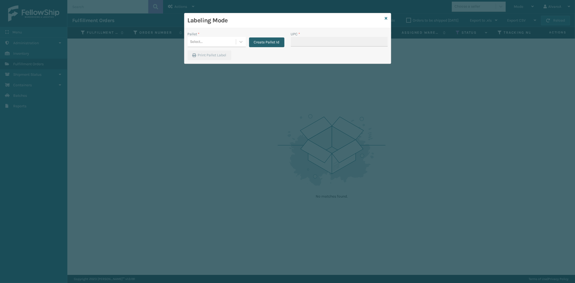
click at [277, 44] on button "Create Pallet Id" at bounding box center [266, 42] width 35 height 10
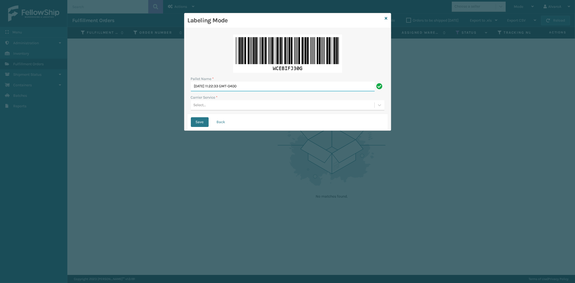
click at [223, 85] on input "[DATE] 11:22:33 GMT-0400" at bounding box center [283, 87] width 184 height 10
click at [223, 84] on input "[DATE] 11:22:33 GMT-0400" at bounding box center [283, 87] width 184 height 10
click at [219, 91] on input "[DATE] 11:22:33 GMT-0400" at bounding box center [283, 87] width 184 height 10
click at [219, 90] on input "[DATE] 11:22:33 GMT-0400" at bounding box center [283, 87] width 184 height 10
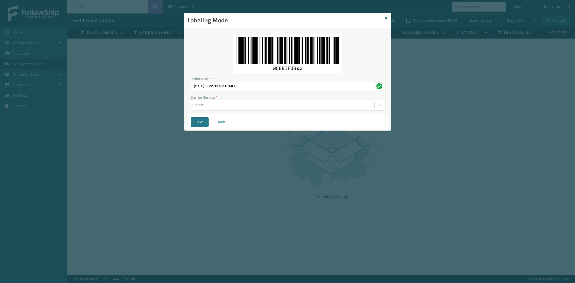
click at [229, 89] on input "[DATE] 11:22:33 GMT-0400" at bounding box center [283, 87] width 184 height 10
click at [230, 89] on input "[DATE] 11:22:33 GMT-0400" at bounding box center [283, 87] width 184 height 10
drag, startPoint x: 282, startPoint y: 87, endPoint x: 177, endPoint y: 92, distance: 104.6
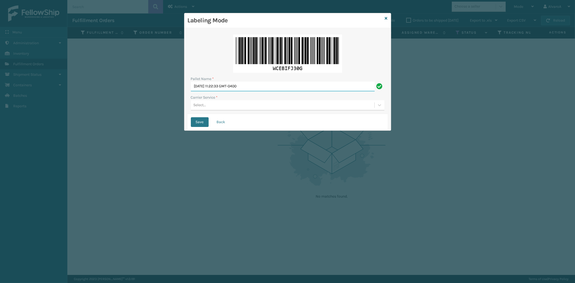
click at [184, 90] on div "Pallet Name * [DATE] 11:22:33 GMT-0400 Carrier Service * Select... Save Back" at bounding box center [287, 79] width 206 height 102
type input "LPN 516329"
click at [206, 107] on div "Select..." at bounding box center [282, 105] width 183 height 9
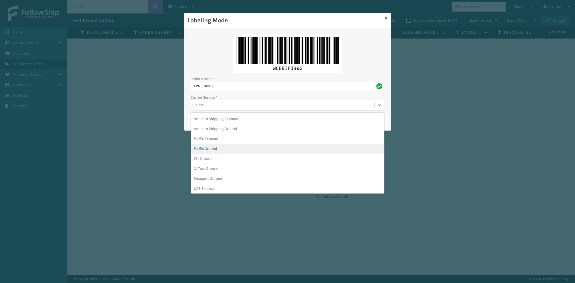
click at [212, 146] on div "FedEx Ground" at bounding box center [287, 149] width 193 height 10
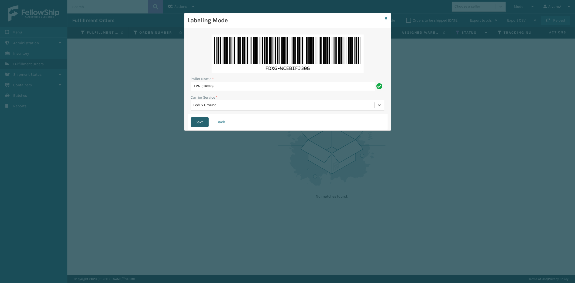
click at [199, 124] on button "Save" at bounding box center [200, 122] width 18 height 10
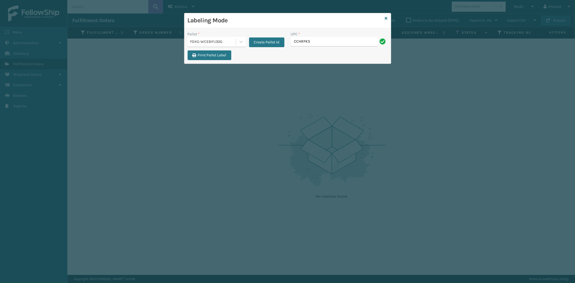
click at [345, 37] on input "CCHRFKS" at bounding box center [334, 42] width 87 height 10
click at [330, 42] on input "CCHRFKS" at bounding box center [334, 42] width 87 height 10
click at [336, 44] on input "CCHRFKS" at bounding box center [334, 42] width 87 height 10
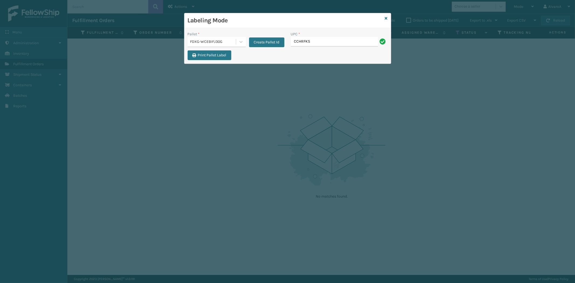
click at [336, 44] on input "CCHRFKS" at bounding box center [334, 42] width 87 height 10
click at [334, 41] on input "CCHRFKS" at bounding box center [334, 42] width 87 height 10
type input "CCHRFKS2BGEVA"
type input "CCHRFKS2BLUVA"
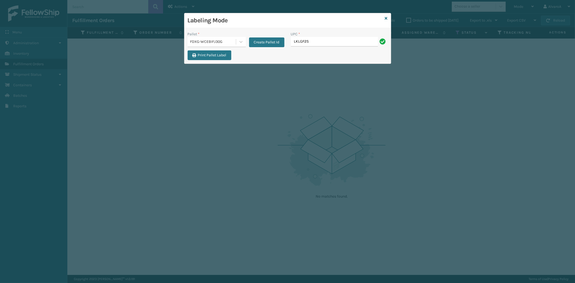
type input "LKLGF2SP2GU3051"
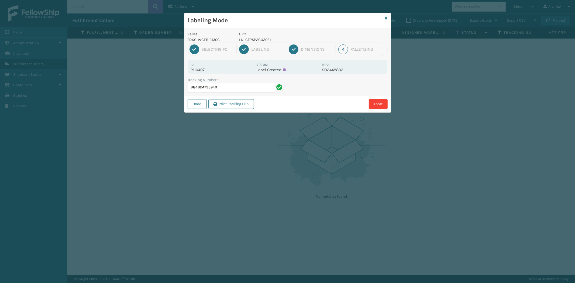
click at [387, 18] on div "Labeling Mode Pallet FDXG-WCEBIFJ30G UPC LKLGF2SP2GU3051 1 Selecting FO 2 Label…" at bounding box center [287, 63] width 207 height 100
click at [270, 89] on input "884824793949" at bounding box center [231, 88] width 87 height 10
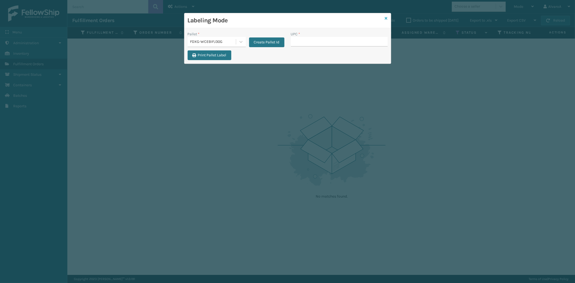
click at [386, 18] on icon at bounding box center [386, 18] width 3 height 4
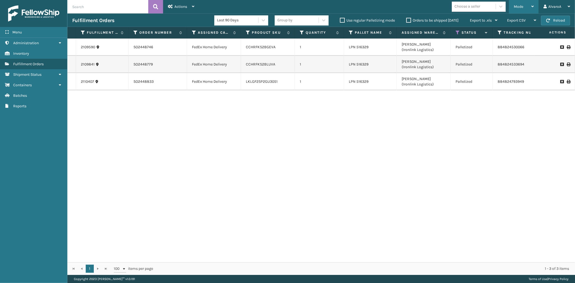
click at [530, 3] on div "Mode" at bounding box center [524, 6] width 20 height 13
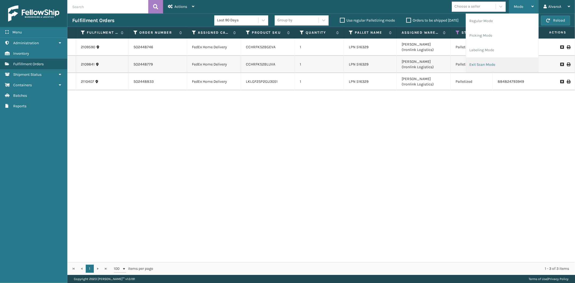
click at [479, 67] on li "Exit Scan Mode" at bounding box center [502, 64] width 72 height 15
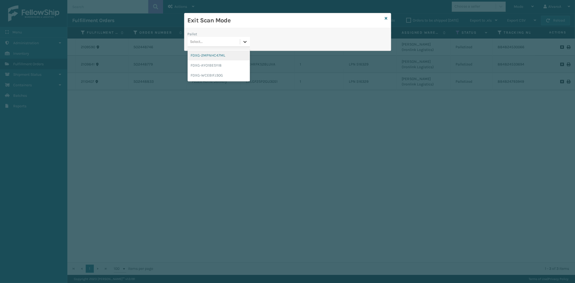
click at [248, 44] on div at bounding box center [245, 42] width 10 height 10
click at [226, 55] on div "FDXG-2MPNHC47ML" at bounding box center [219, 55] width 62 height 10
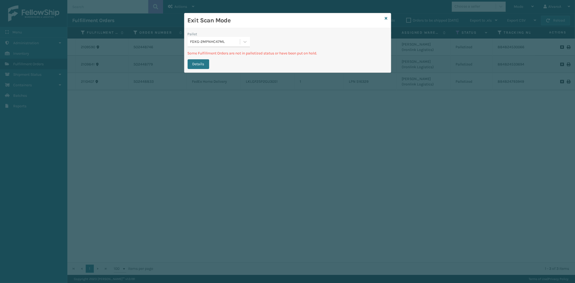
click at [228, 42] on div "FDXG-2MPNHC47ML" at bounding box center [215, 42] width 50 height 6
click at [210, 65] on div "FDXG-AYO1BESYI8" at bounding box center [219, 65] width 62 height 10
click at [227, 43] on div "FDXG-AYO1BESYI8" at bounding box center [215, 42] width 50 height 6
click at [206, 72] on div "FDXG-WCEBIFJ30G" at bounding box center [219, 75] width 62 height 10
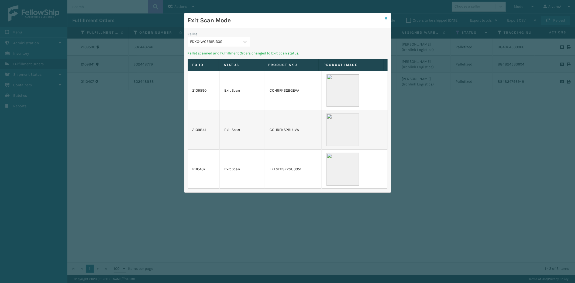
click at [387, 18] on icon at bounding box center [386, 18] width 3 height 4
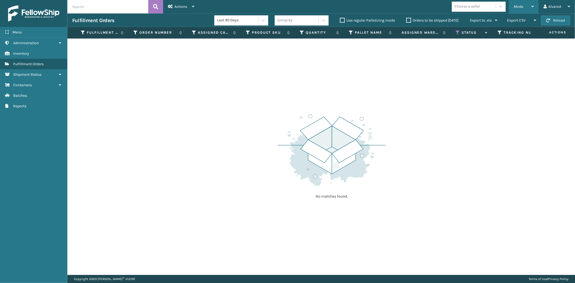
click at [512, 6] on div "Mode Regular Mode Picking Mode Labeling Mode Exit Scan Mode" at bounding box center [524, 6] width 30 height 13
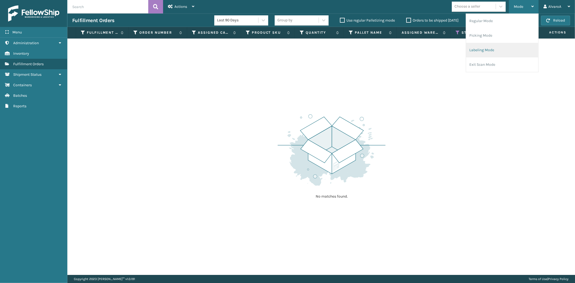
click at [476, 52] on li "Labeling Mode" at bounding box center [502, 50] width 72 height 15
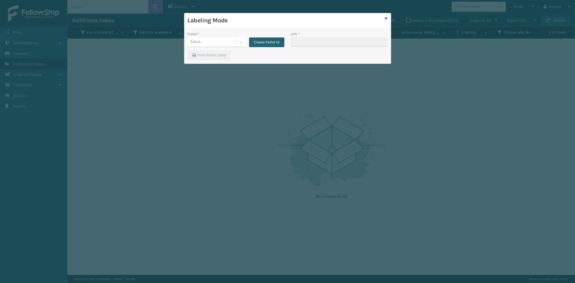
click at [271, 42] on button "Create Pallet Id" at bounding box center [266, 42] width 35 height 10
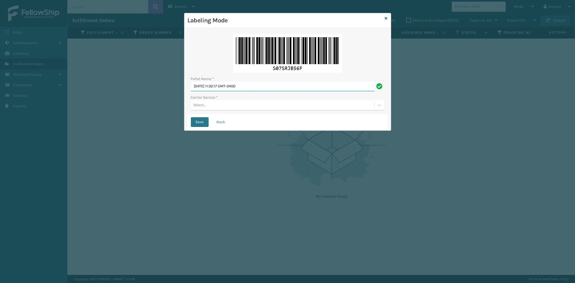
click at [252, 89] on input "[DATE] 11:32:17 GMT-0400" at bounding box center [283, 87] width 184 height 10
type input "W"
type input "LPN 516328"
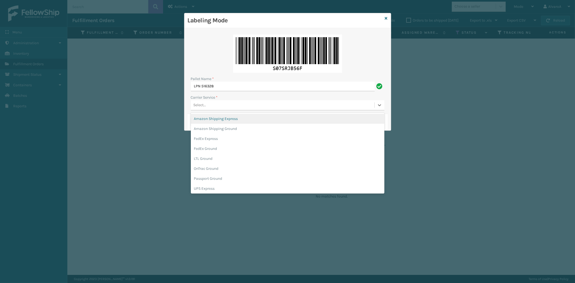
click at [213, 109] on div "Select..." at bounding box center [282, 105] width 183 height 9
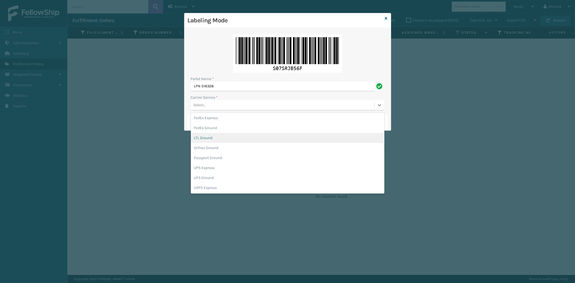
scroll to position [30, 0]
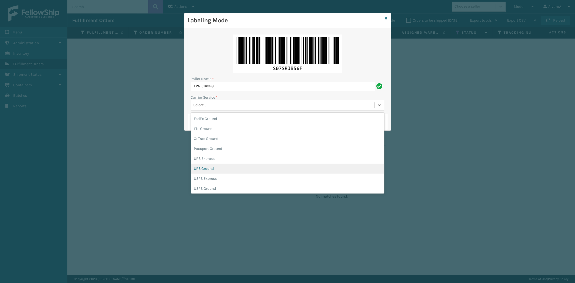
click at [212, 166] on div "UPS Ground" at bounding box center [287, 169] width 193 height 10
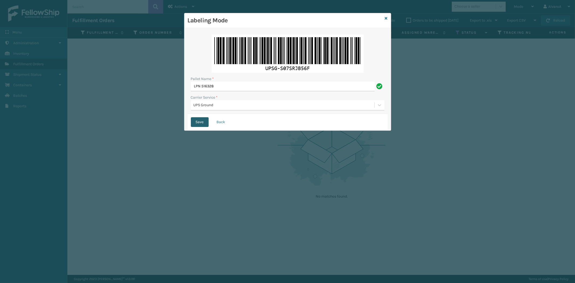
click at [196, 117] on button "Save" at bounding box center [200, 122] width 18 height 10
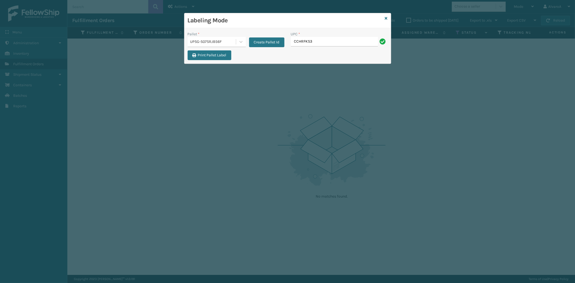
type input "CCHRFKS3BLUVA"
type input "CCHRFKS3M26BKVA"
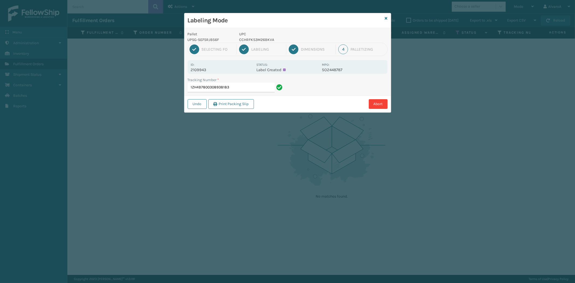
click at [264, 38] on p "CCHRFKS3M26BKVA" at bounding box center [278, 40] width 79 height 6
copy p "CCHRFKS3M26BKVA"
click at [254, 88] on input "1ZH4B7800308938183" at bounding box center [231, 88] width 87 height 10
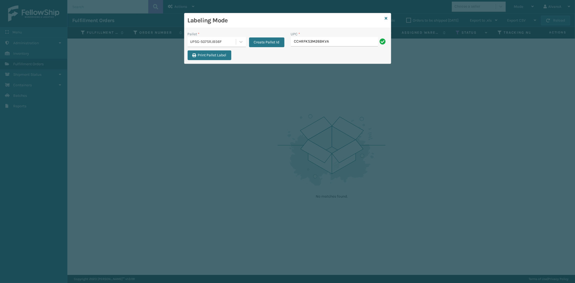
type input "CCHRFKS3M26BKVA"
type input "CCHRFKS3M26DGRA"
type input "LKLGF2SP3OLV-C"
click at [386, 18] on icon at bounding box center [386, 18] width 3 height 4
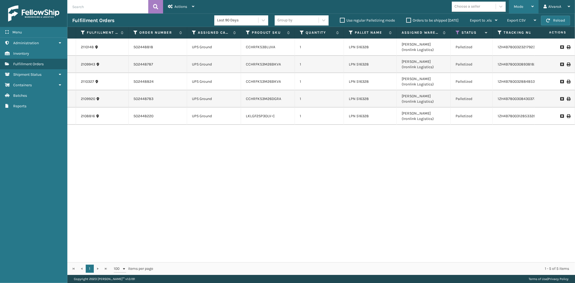
click at [521, 6] on span "Mode" at bounding box center [518, 6] width 9 height 5
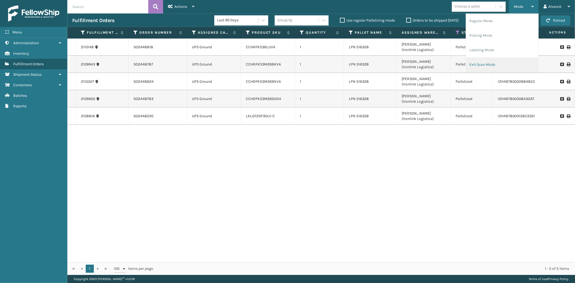
click at [480, 64] on li "Exit Scan Mode" at bounding box center [502, 64] width 72 height 15
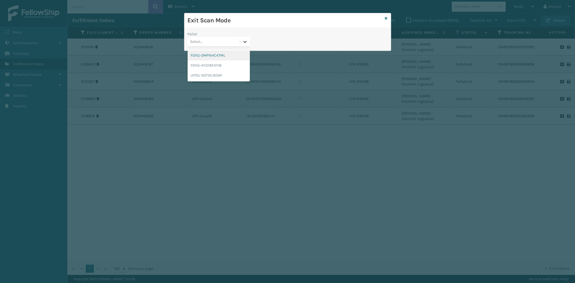
click at [247, 42] on icon at bounding box center [244, 41] width 5 height 5
click at [196, 77] on div "UPSG-S07SRJB56F" at bounding box center [219, 75] width 62 height 10
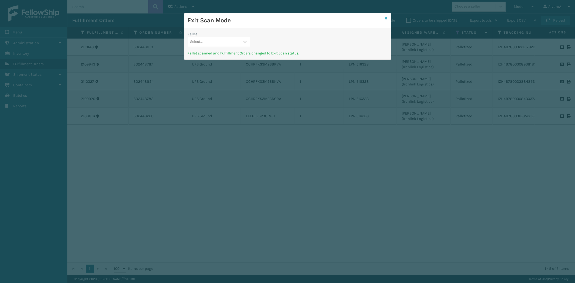
click at [385, 16] on link at bounding box center [386, 19] width 3 height 6
